Goal: Information Seeking & Learning: Learn about a topic

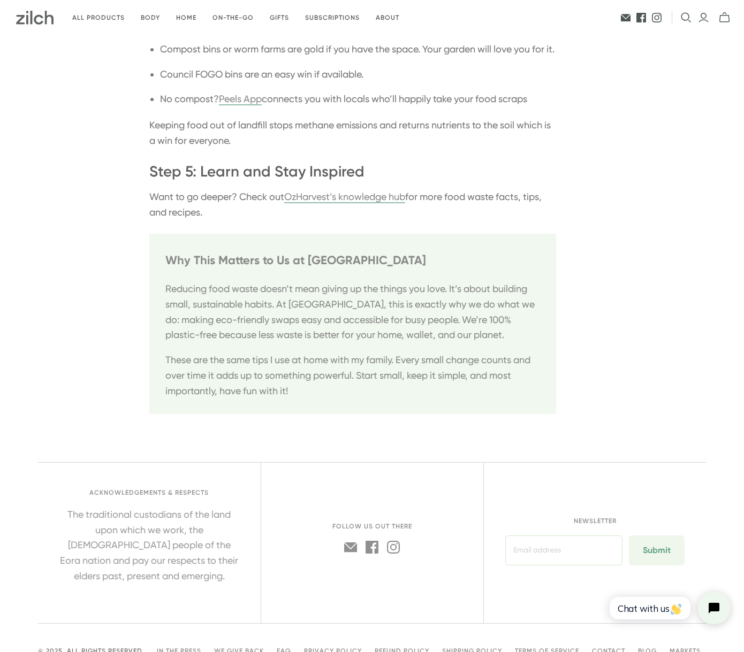
scroll to position [1473, 0]
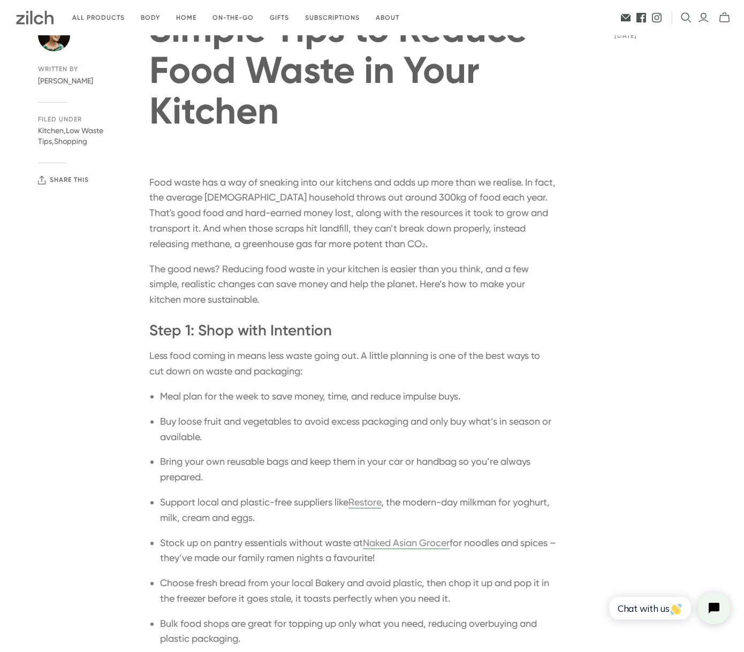
scroll to position [101, 0]
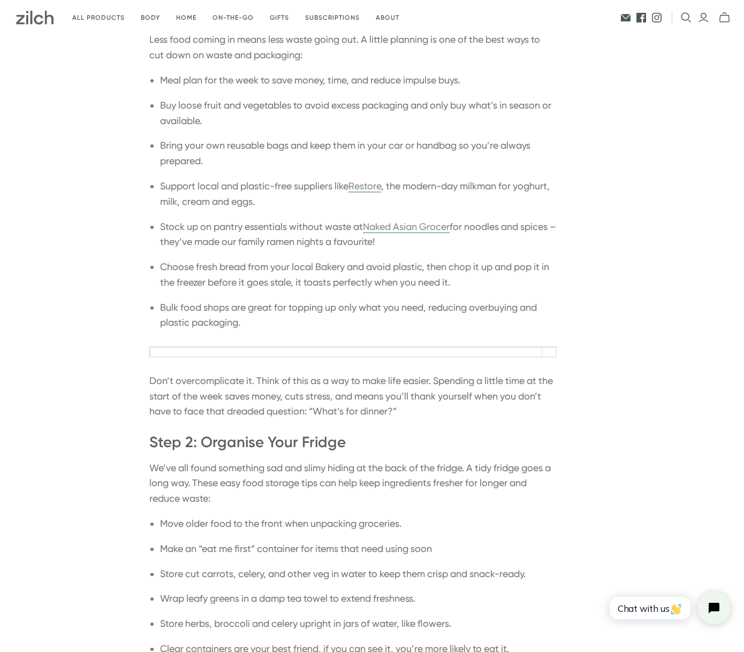
scroll to position [397, 0]
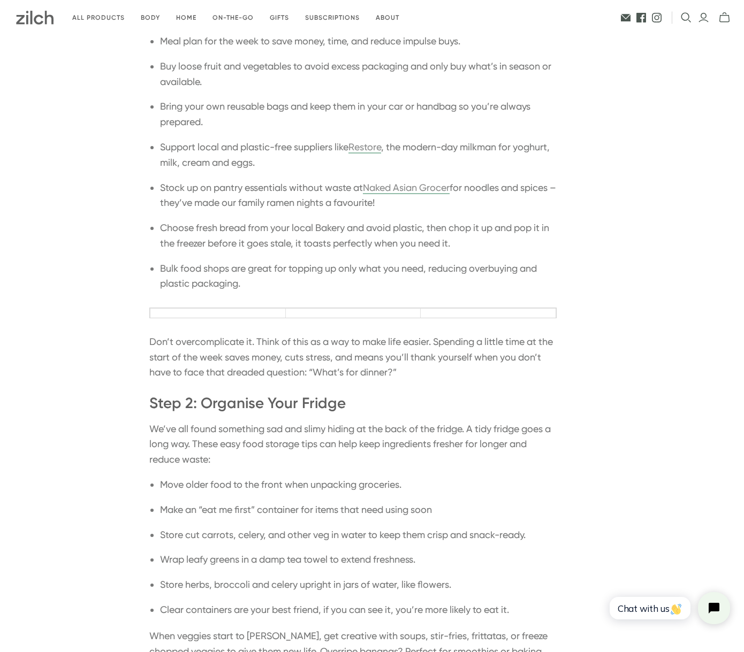
click at [211, 313] on td at bounding box center [217, 375] width 135 height 133
click at [231, 317] on td at bounding box center [217, 375] width 135 height 133
click at [233, 312] on td at bounding box center [217, 375] width 135 height 133
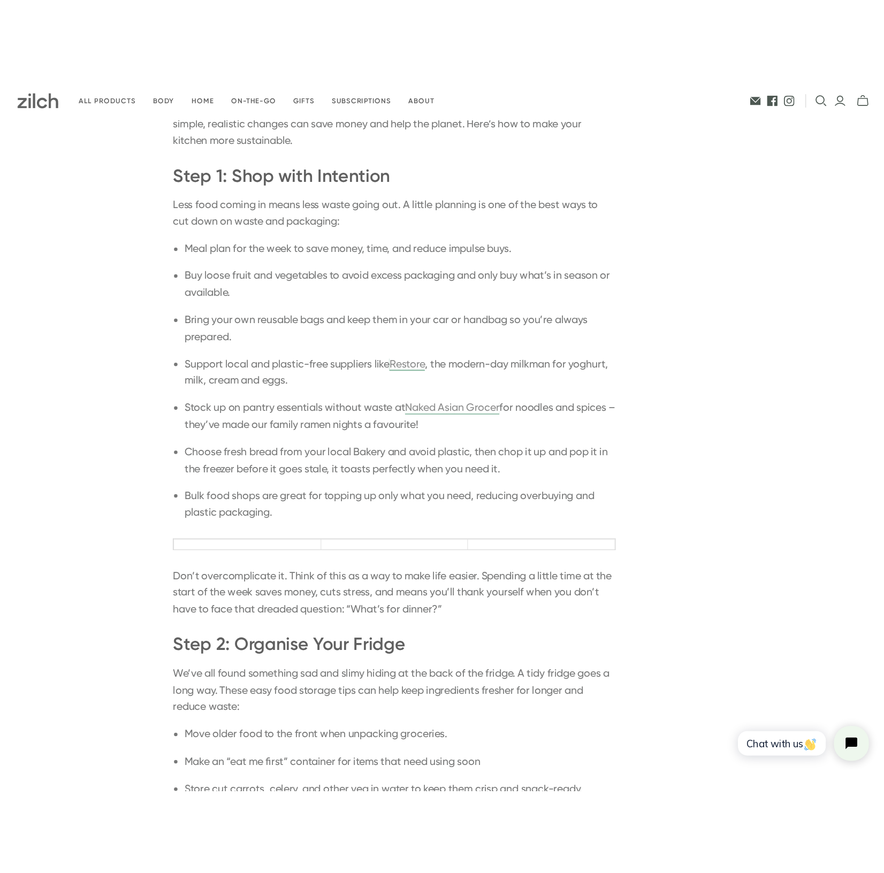
scroll to position [362, 0]
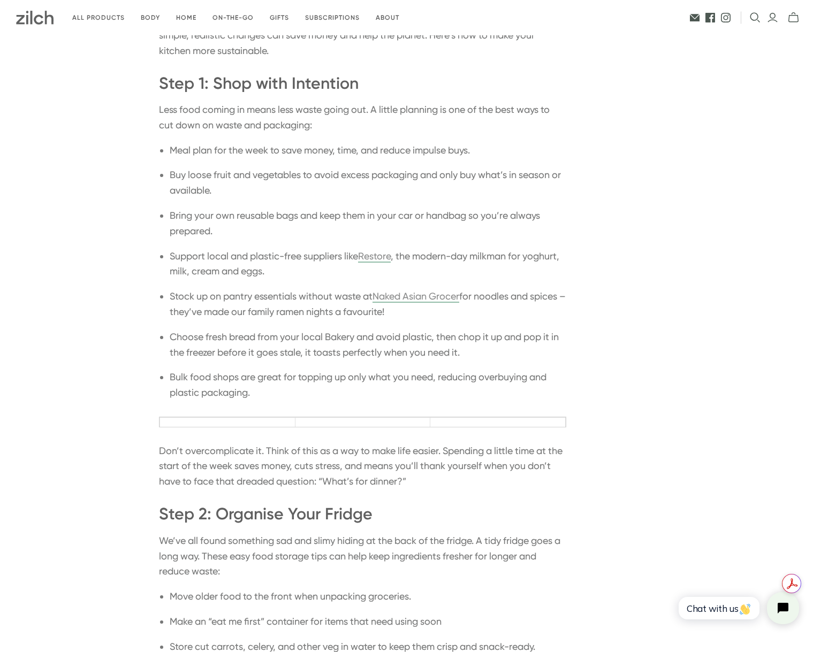
click at [160, 417] on table at bounding box center [362, 422] width 407 height 11
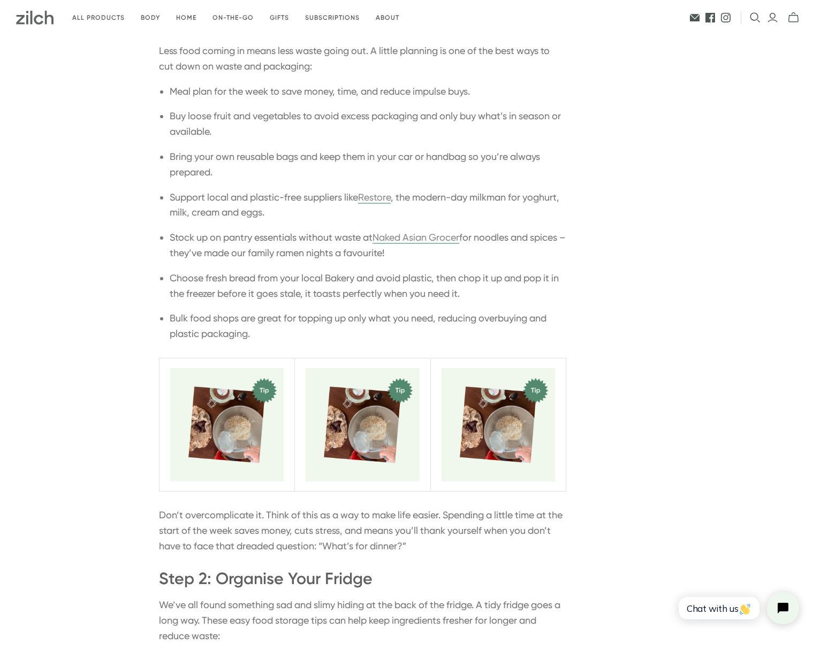
scroll to position [436, 0]
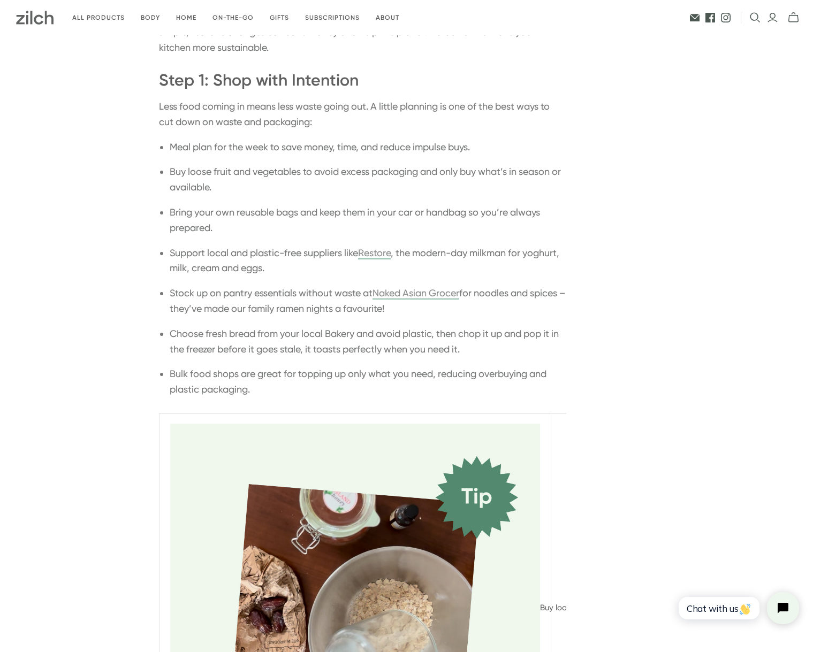
scroll to position [370, 0]
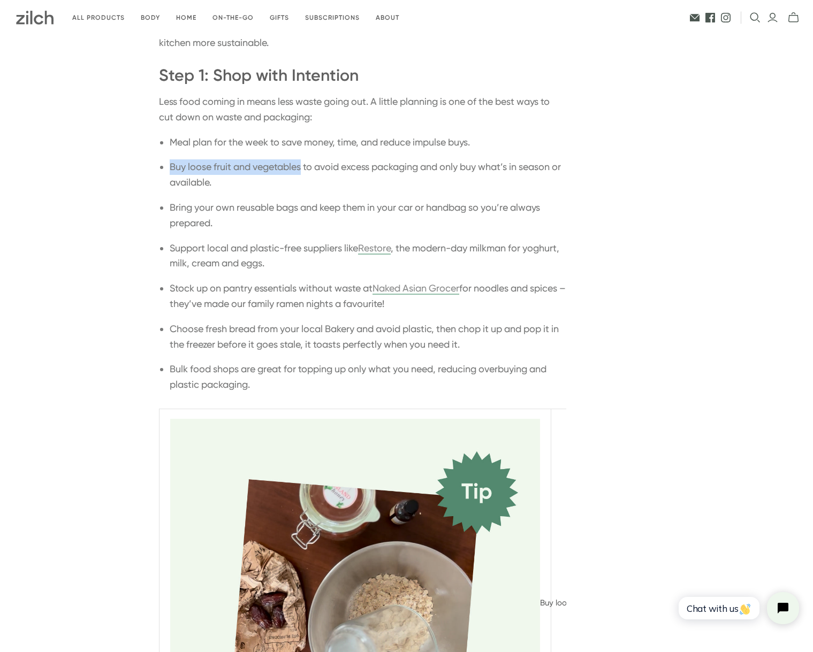
drag, startPoint x: 172, startPoint y: 166, endPoint x: 303, endPoint y: 165, distance: 131.6
click at [303, 165] on li "Buy loose fruit and vegetables to avoid excess packaging and only buy what’s in…" at bounding box center [368, 174] width 396 height 31
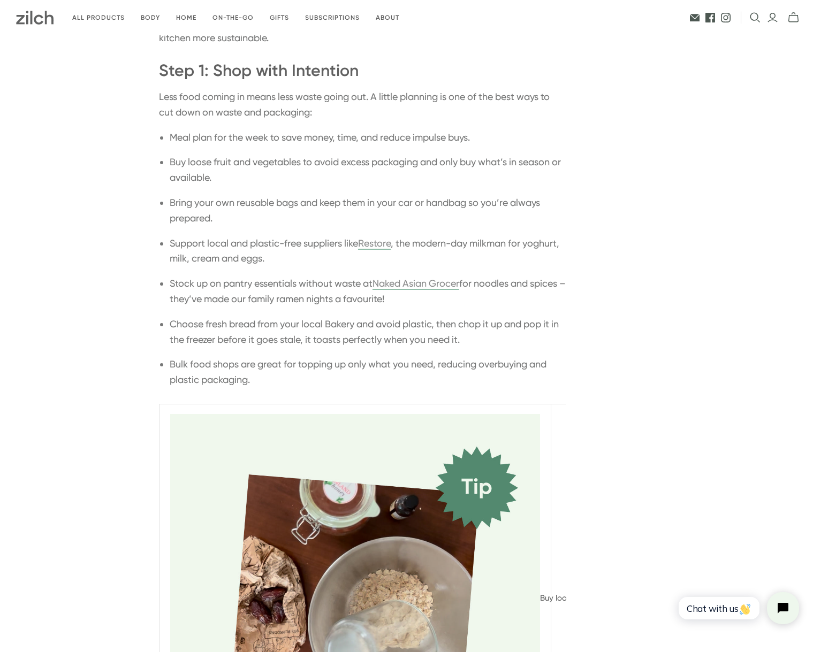
click at [400, 194] on ul "Meal plan for the week to save money, time, and reduce impulse buys. Buy loose …" at bounding box center [362, 259] width 407 height 258
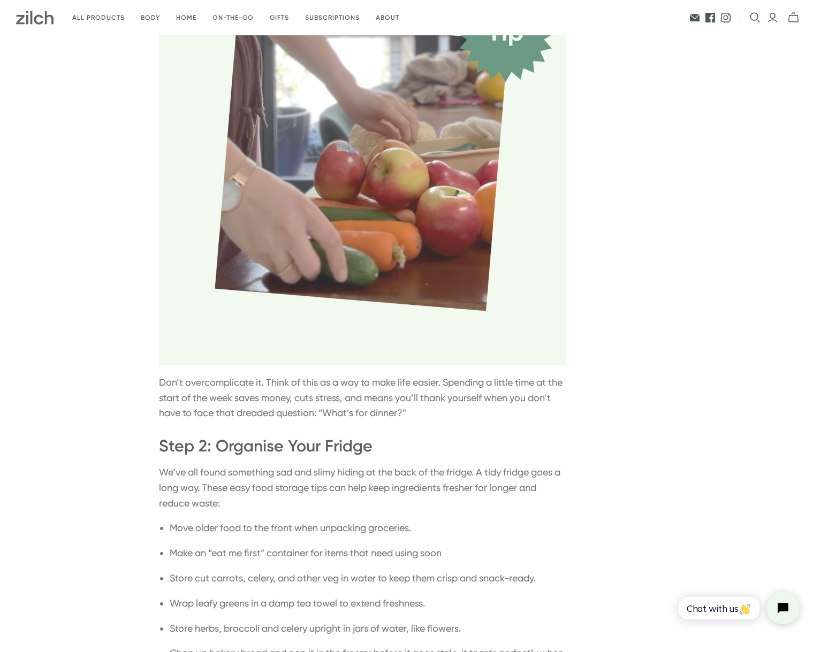
scroll to position [560, 0]
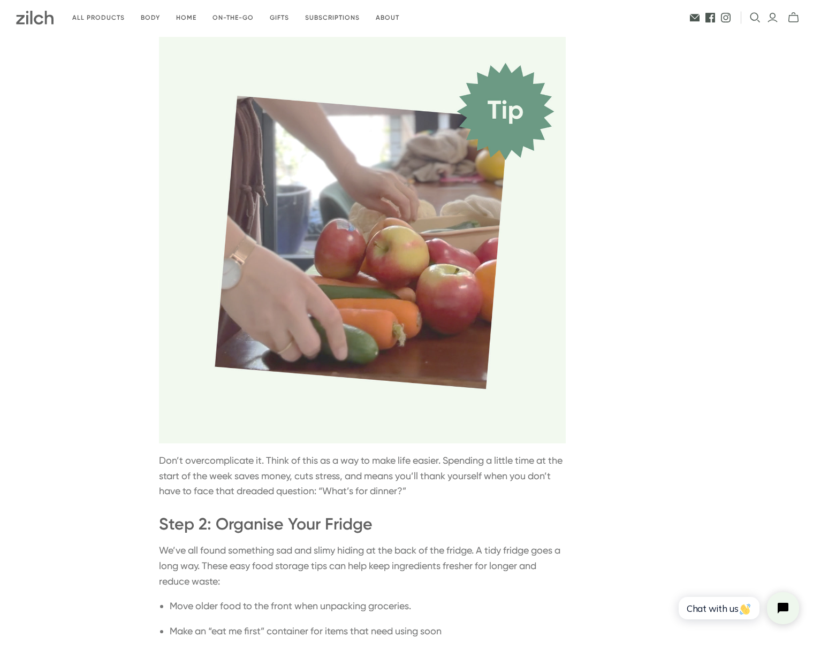
click at [418, 102] on img at bounding box center [362, 240] width 407 height 407
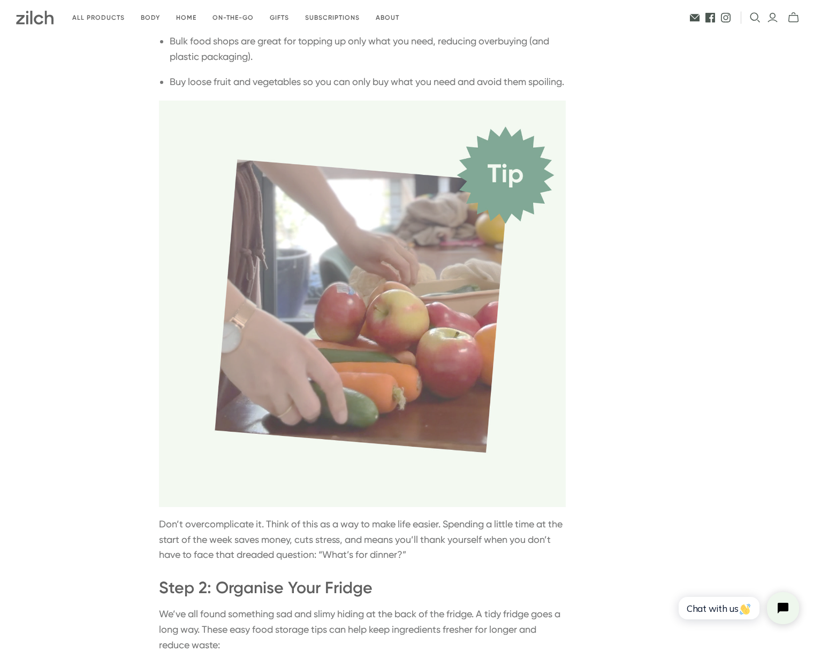
click at [314, 284] on img at bounding box center [362, 304] width 407 height 407
drag, startPoint x: 652, startPoint y: 219, endPoint x: 415, endPoint y: 82, distance: 273.0
click at [391, 64] on li "Bulk food shops are great for topping up only what you need, reducing overbuyin…" at bounding box center [368, 49] width 396 height 31
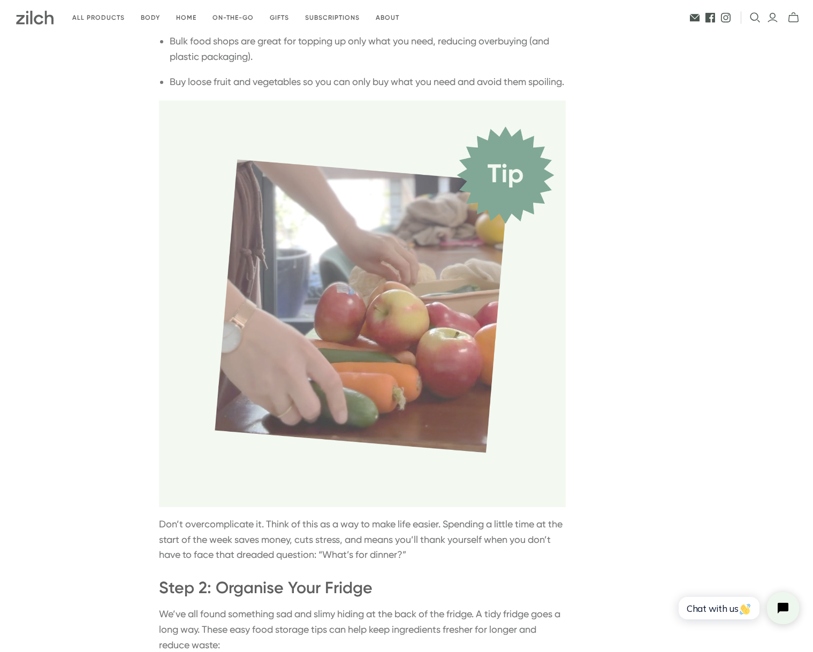
click at [439, 154] on img at bounding box center [362, 304] width 407 height 407
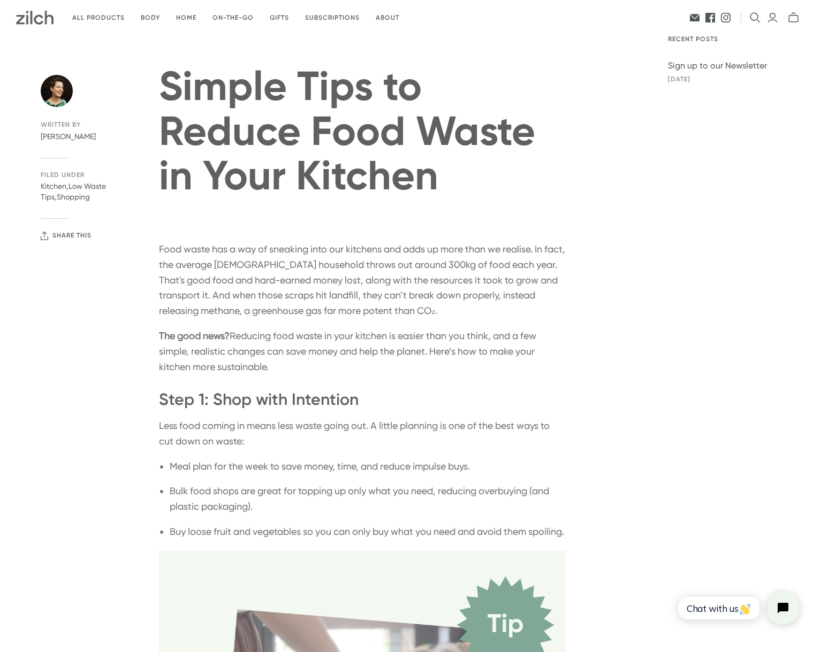
scroll to position [53, 0]
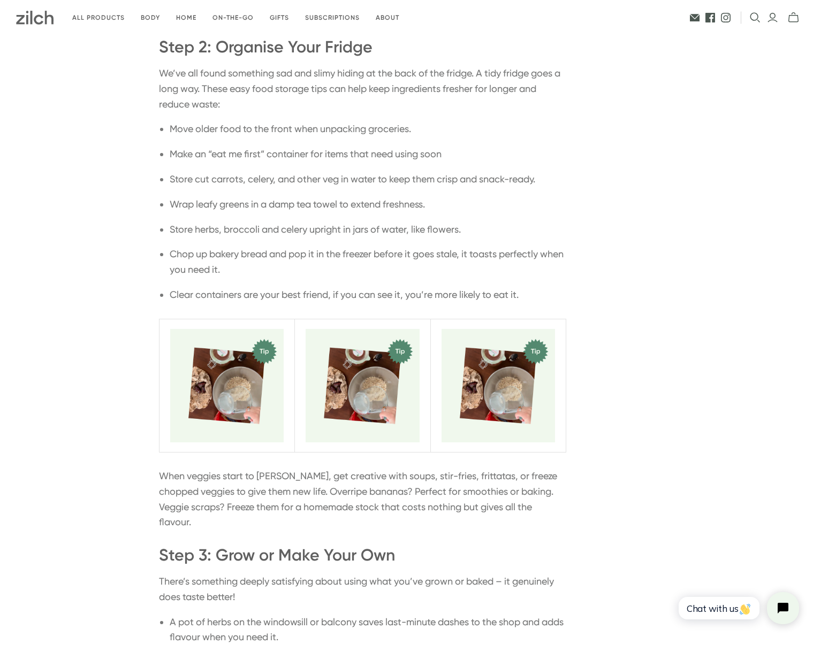
scroll to position [1042, 0]
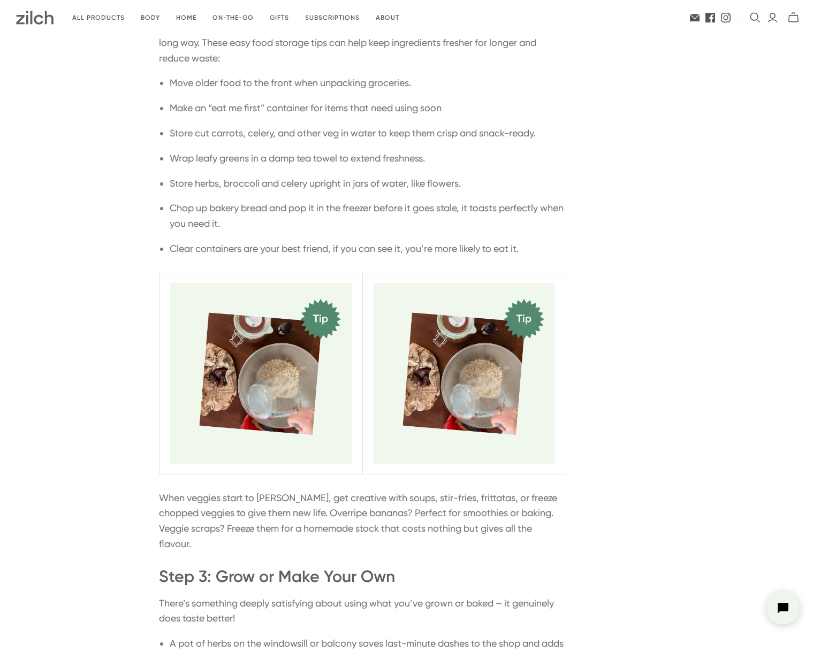
scroll to position [1084, 0]
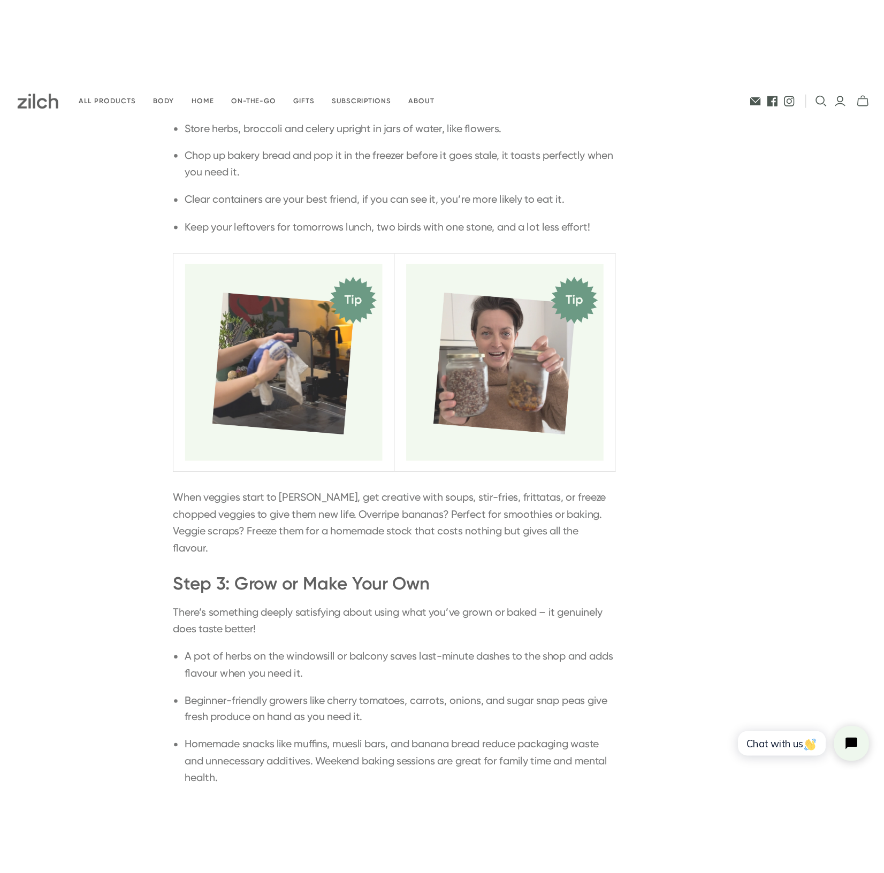
scroll to position [1225, 0]
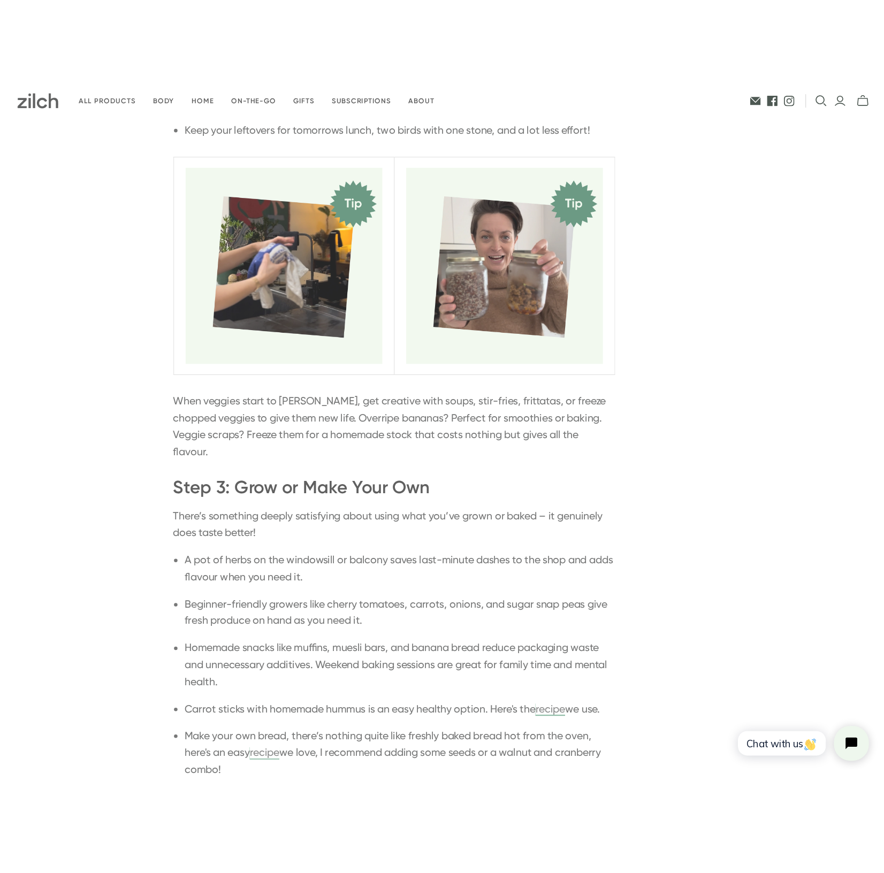
scroll to position [1275, 0]
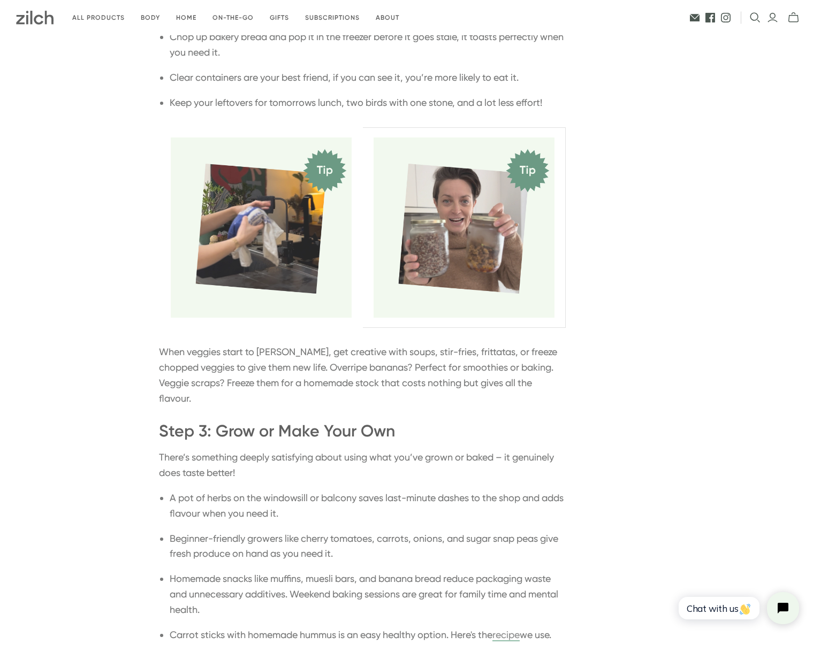
scroll to position [1251, 0]
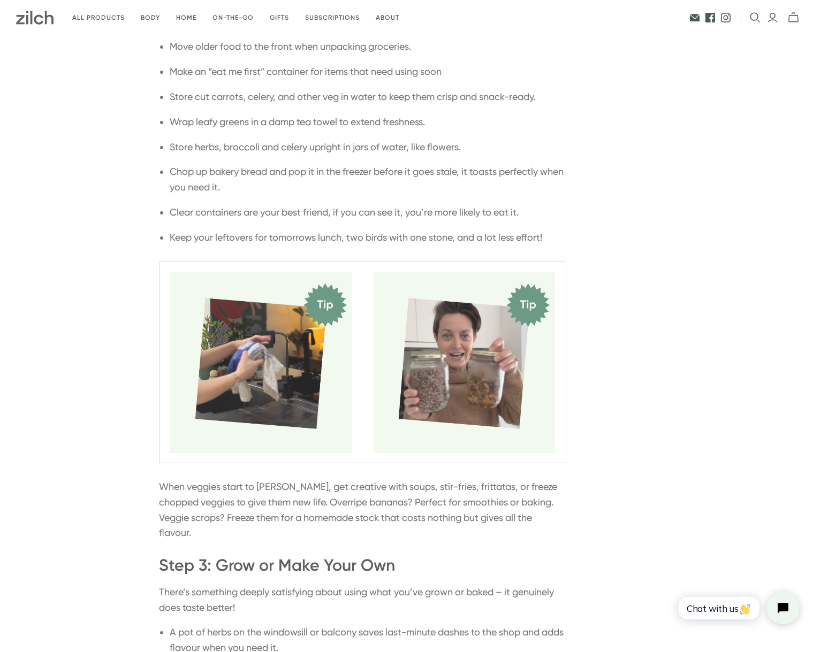
scroll to position [1122, 0]
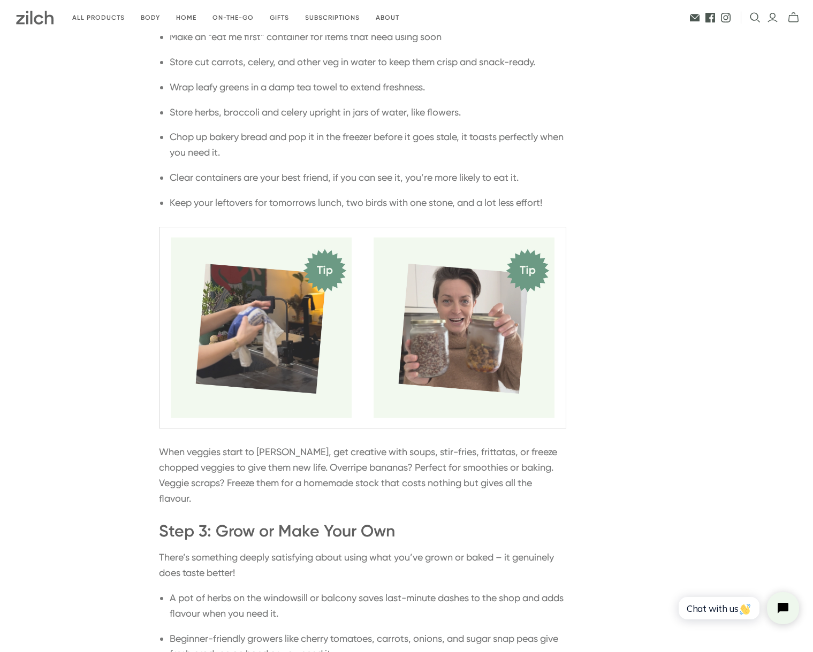
scroll to position [1165, 0]
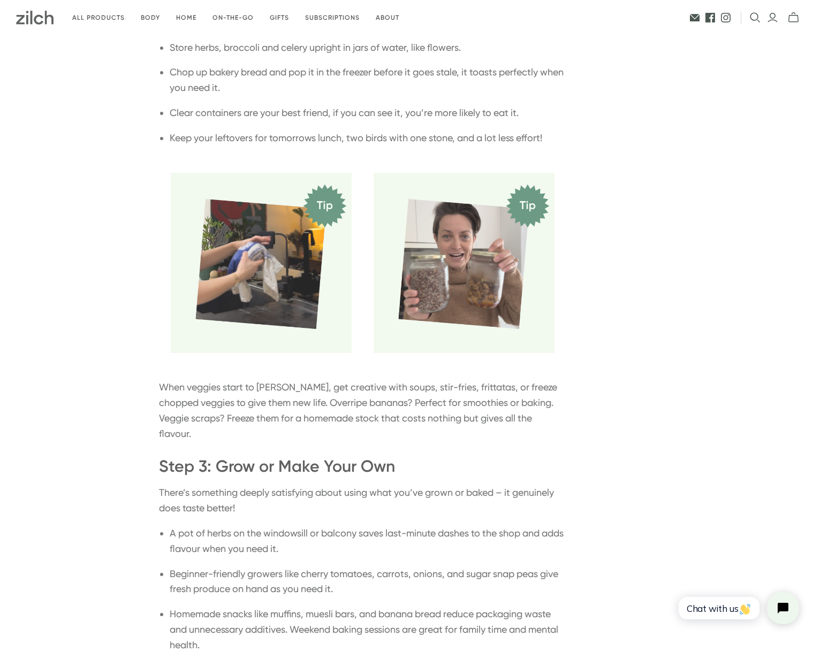
scroll to position [1219, 0]
click at [260, 267] on img at bounding box center [261, 262] width 181 height 181
click at [488, 240] on img at bounding box center [463, 262] width 181 height 181
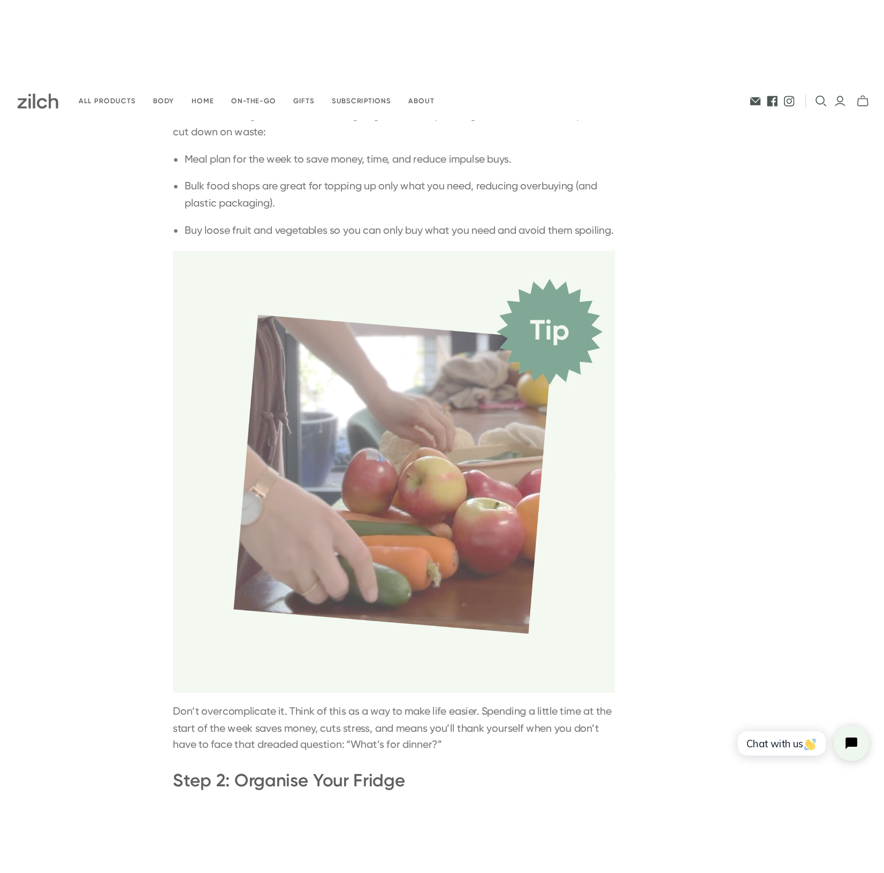
scroll to position [442, 0]
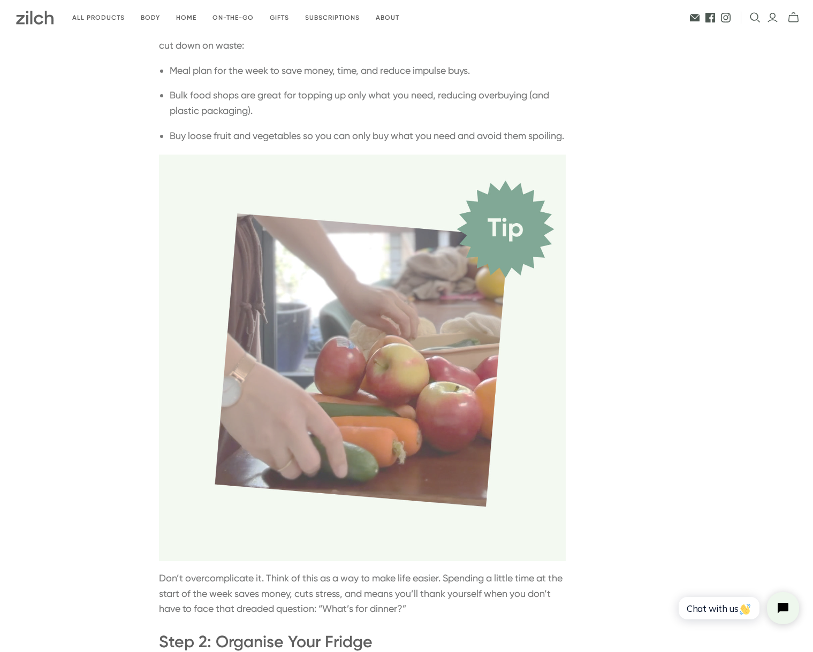
click at [446, 264] on img at bounding box center [362, 358] width 407 height 407
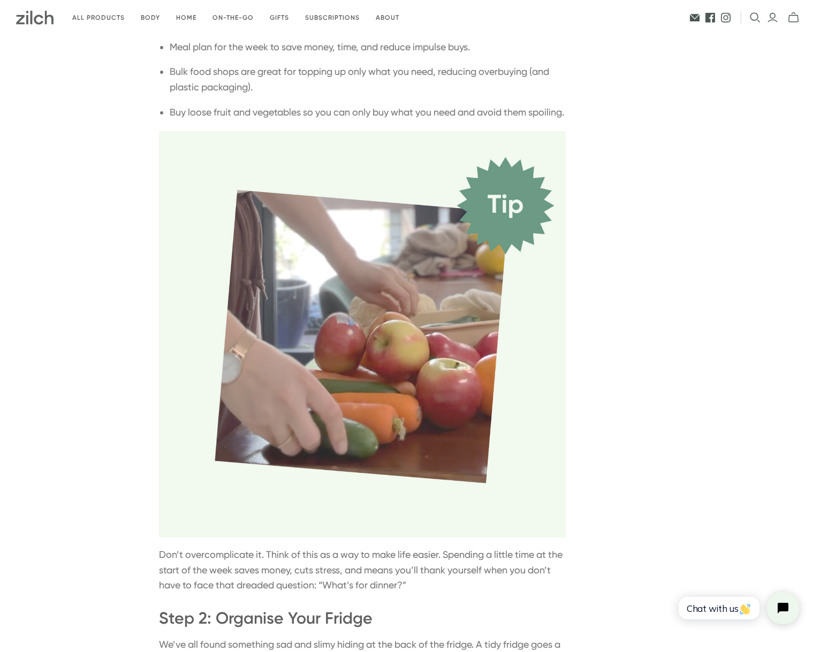
scroll to position [457, 0]
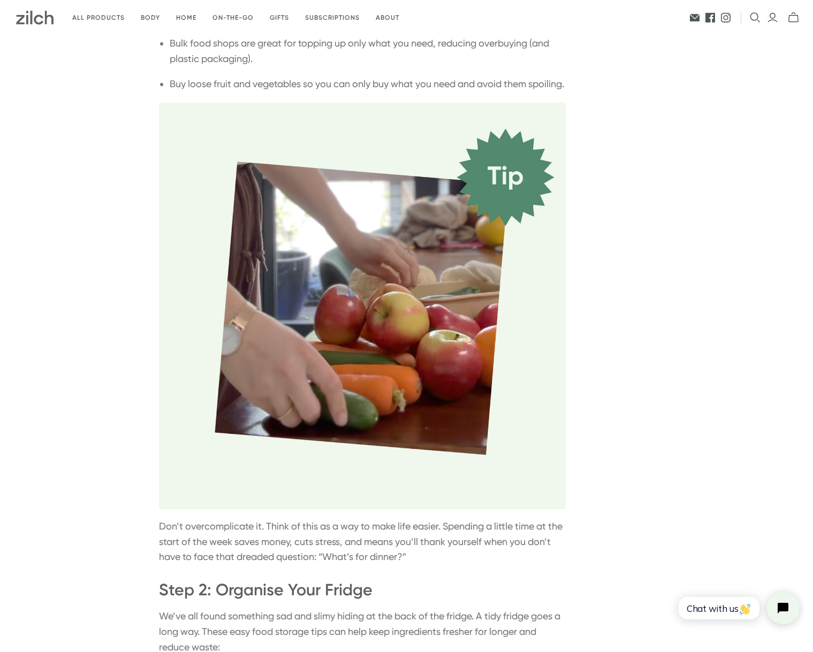
scroll to position [495, 0]
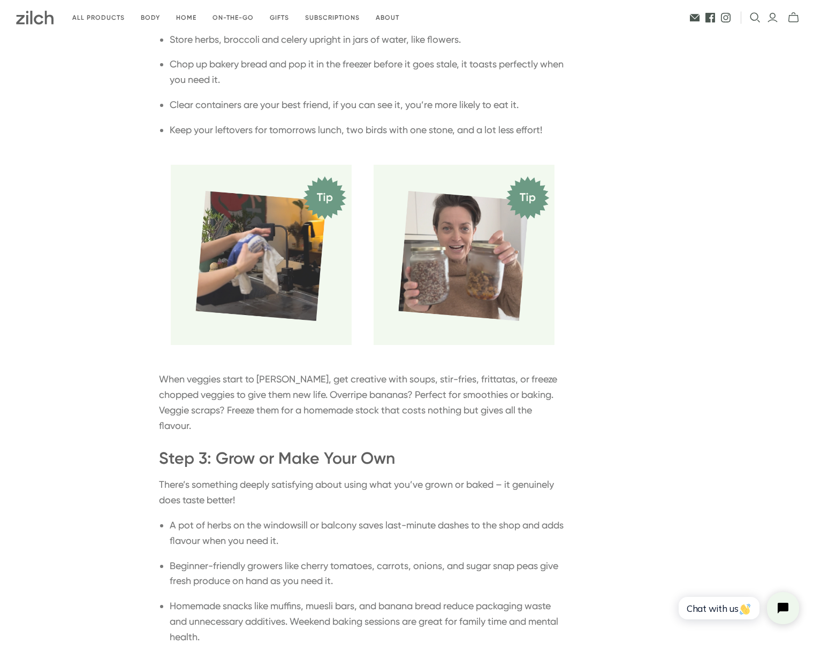
scroll to position [1303, 0]
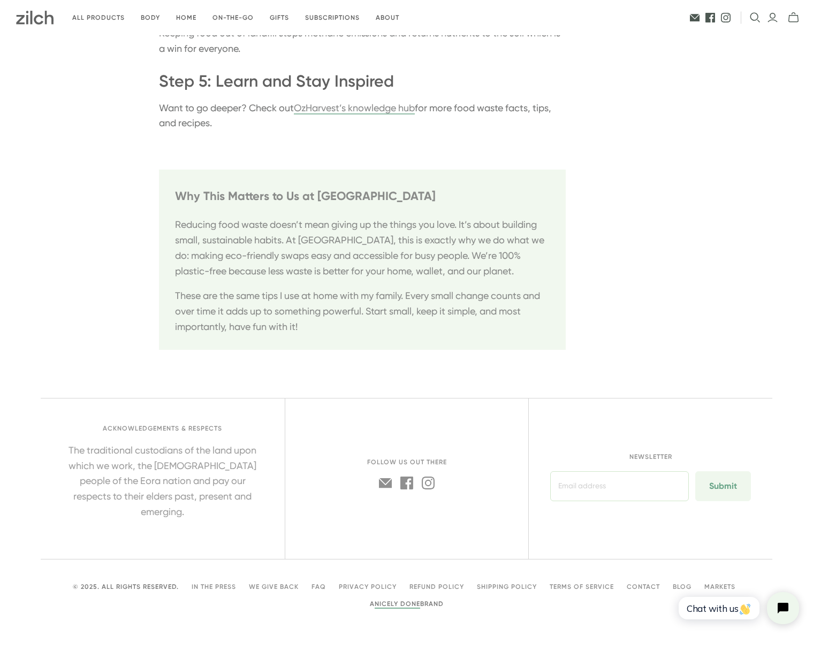
scroll to position [2327, 0]
drag, startPoint x: 1318, startPoint y: 1138, endPoint x: 682, endPoint y: 587, distance: 841.9
click at [682, 588] on html "Chat with us" at bounding box center [737, 608] width 141 height 50
drag, startPoint x: 679, startPoint y: 585, endPoint x: 727, endPoint y: 530, distance: 72.4
click at [679, 585] on link "Blog" at bounding box center [681, 587] width 19 height 7
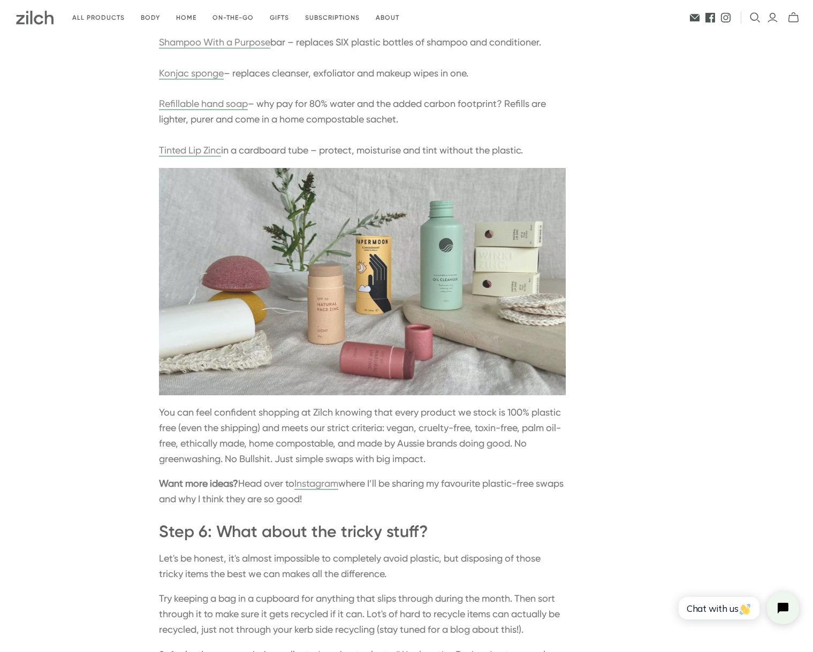
scroll to position [1604, 0]
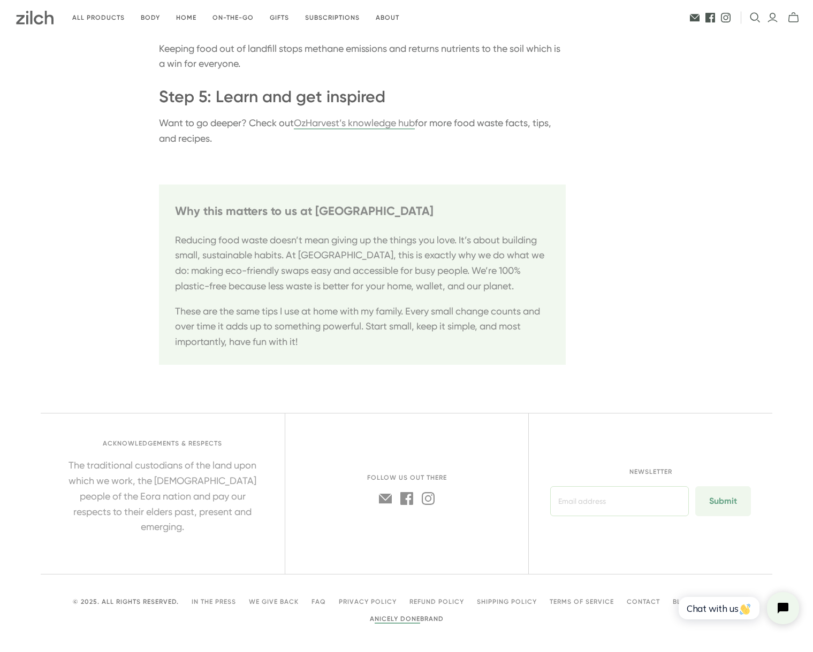
scroll to position [2346, 0]
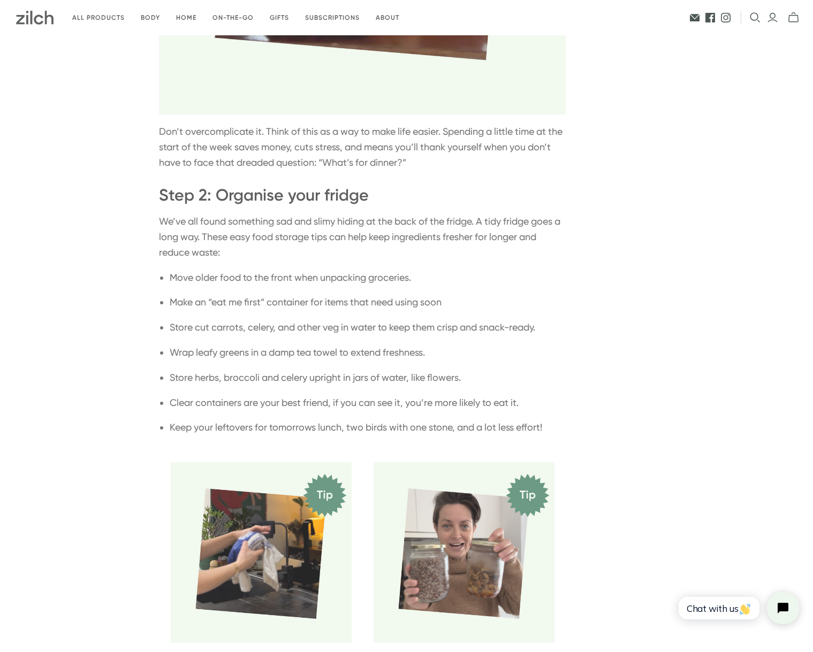
scroll to position [1322, 0]
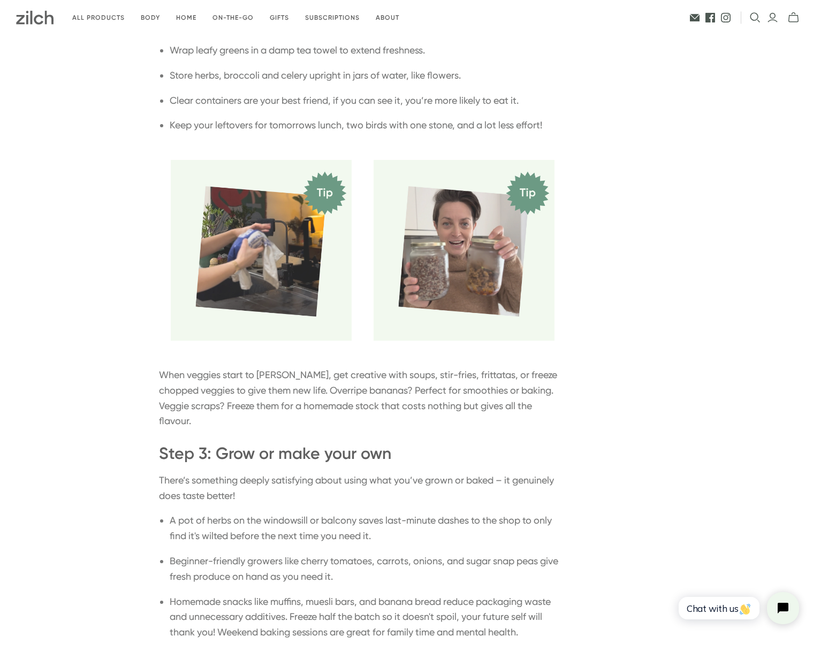
scroll to position [1244, 0]
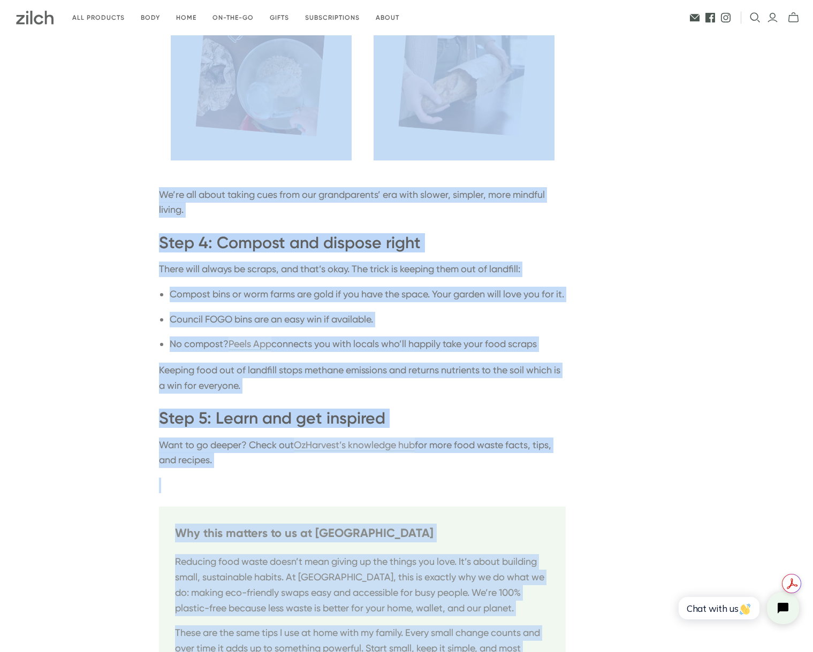
scroll to position [2331, 0]
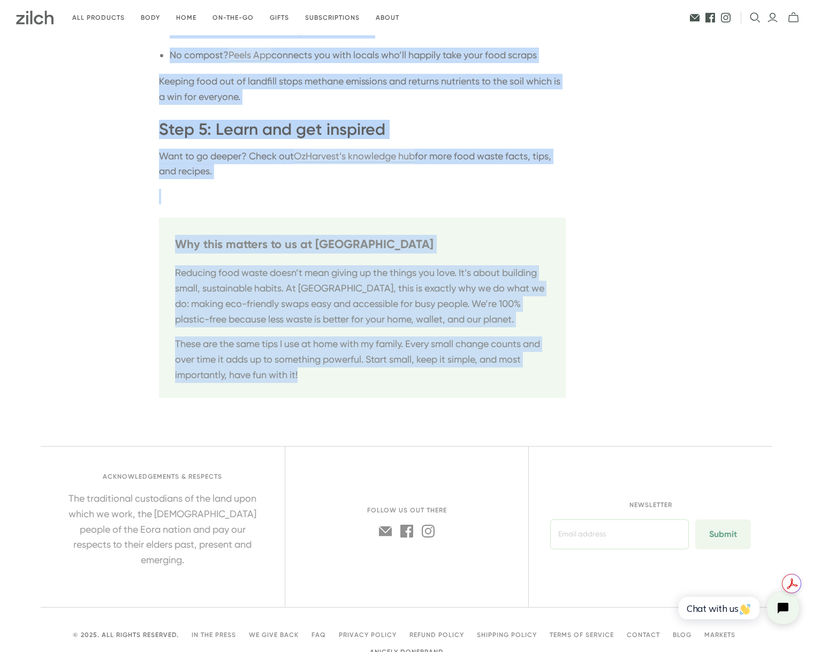
drag, startPoint x: 201, startPoint y: 89, endPoint x: 428, endPoint y: 418, distance: 399.6
copy div "Simple Tips to Reduce Food Waste in Your Kitchen Written by Rachel Sebastian Fo…"
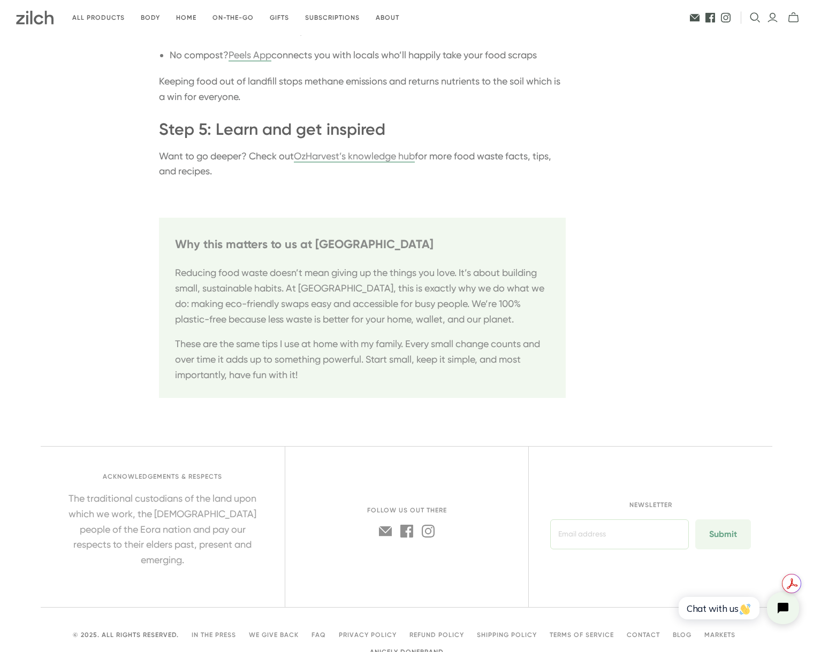
drag, startPoint x: 667, startPoint y: 211, endPoint x: 661, endPoint y: 212, distance: 5.6
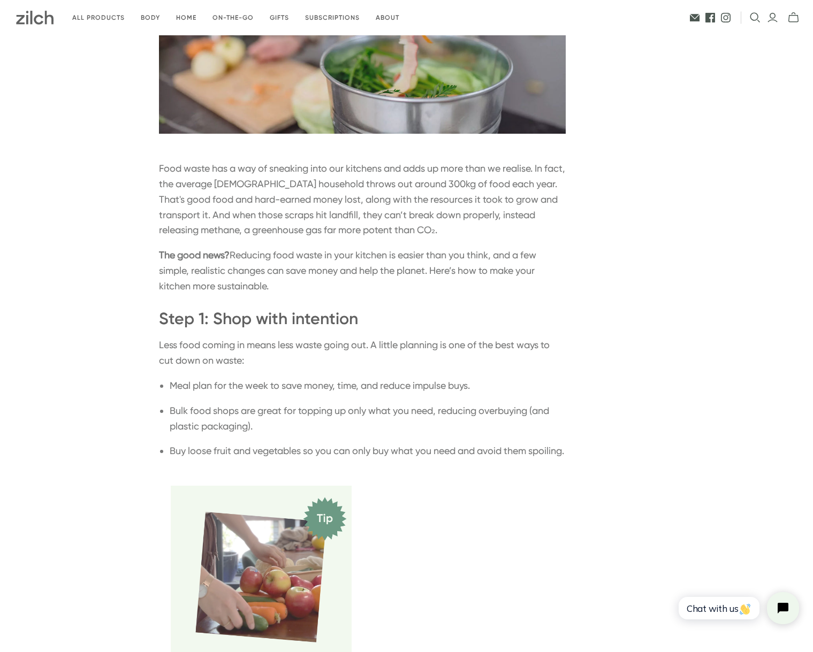
scroll to position [0, 0]
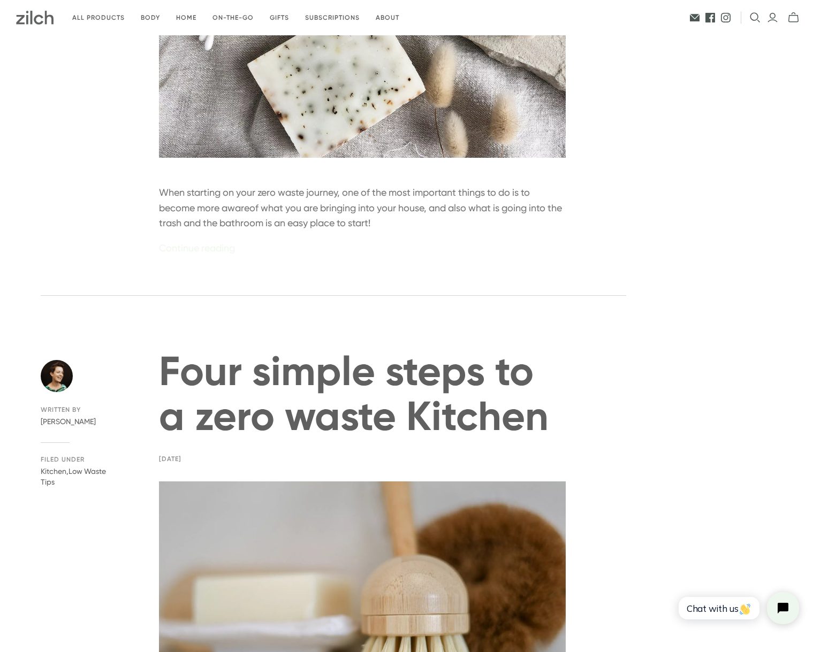
scroll to position [4373, 0]
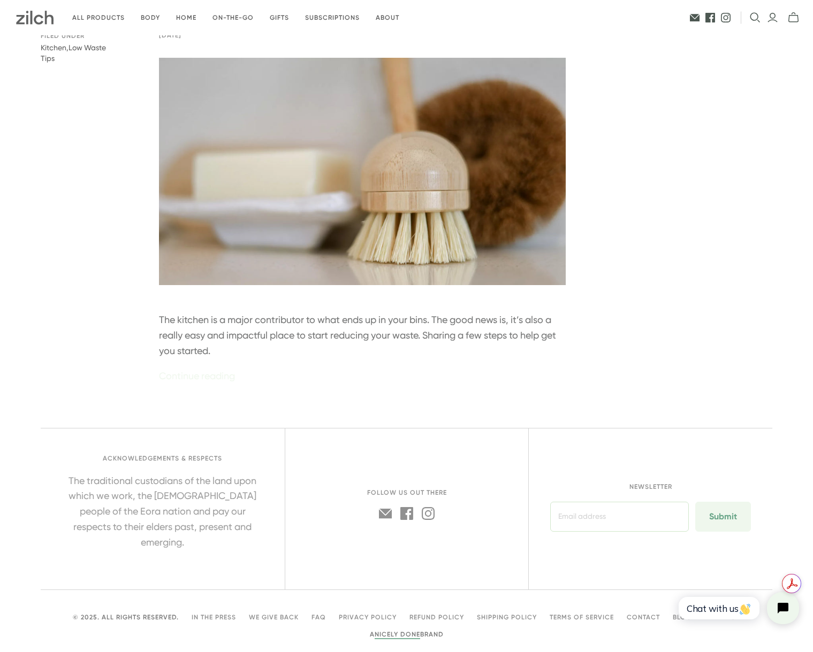
drag, startPoint x: 681, startPoint y: 586, endPoint x: 1355, endPoint y: 1165, distance: 888.5
click at [681, 586] on html "Chat with us" at bounding box center [737, 608] width 141 height 50
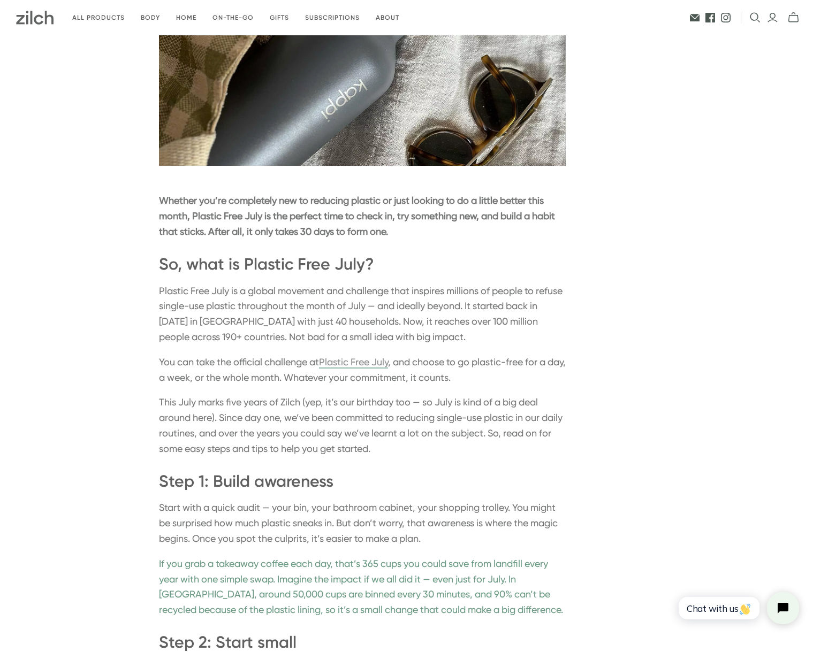
scroll to position [0, 0]
